Goal: Task Accomplishment & Management: Use online tool/utility

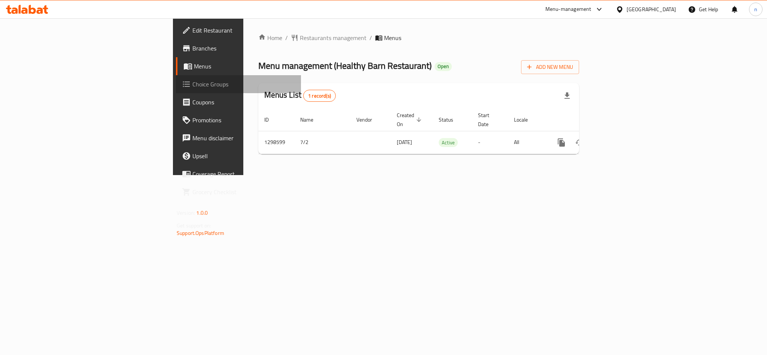
click at [193, 88] on span "Choice Groups" at bounding box center [244, 84] width 103 height 9
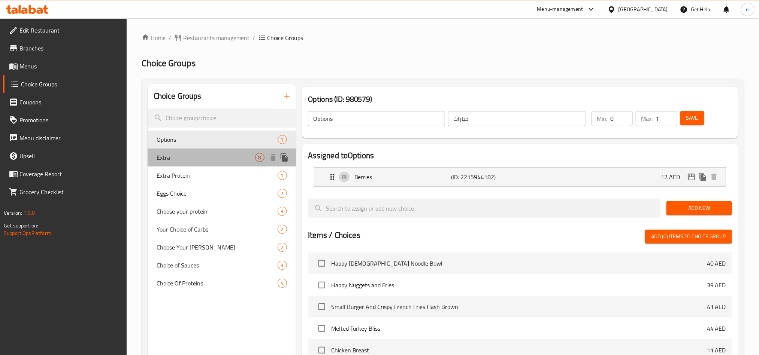
click at [199, 158] on span "Extra" at bounding box center [206, 157] width 99 height 9
type input "Extra"
type input "إضافي"
type input "8"
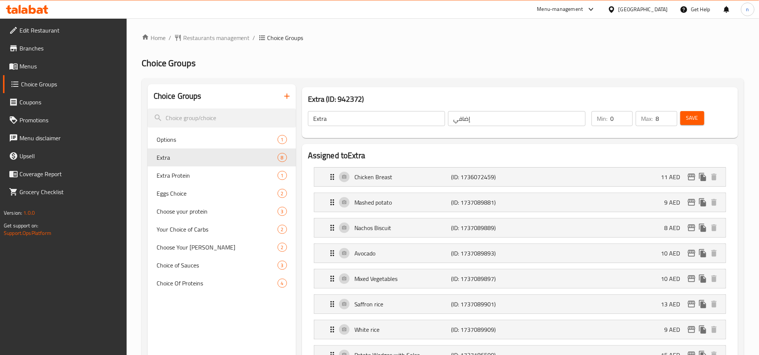
scroll to position [112, 0]
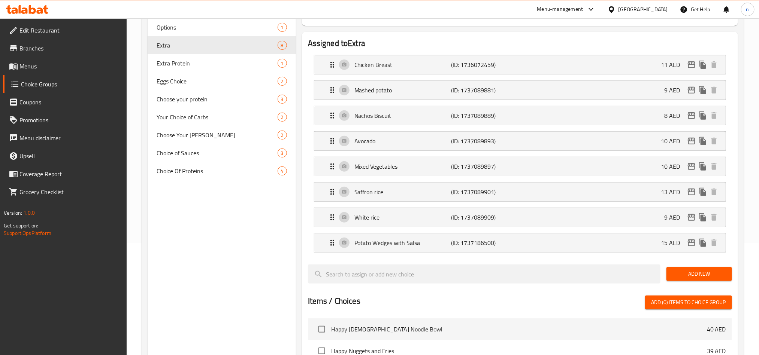
click at [36, 7] on icon at bounding box center [27, 9] width 42 height 9
